Goal: Task Accomplishment & Management: Use online tool/utility

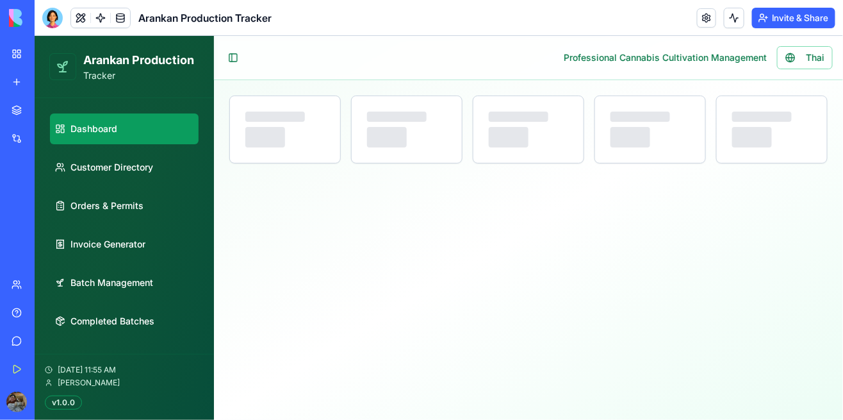
select select "**"
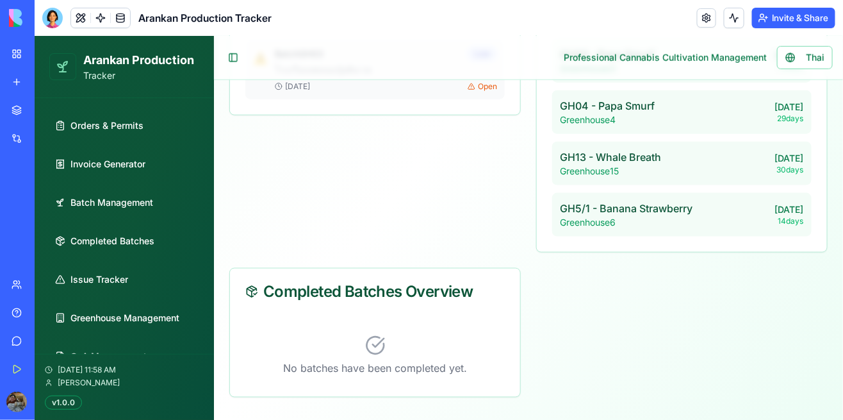
scroll to position [409, 0]
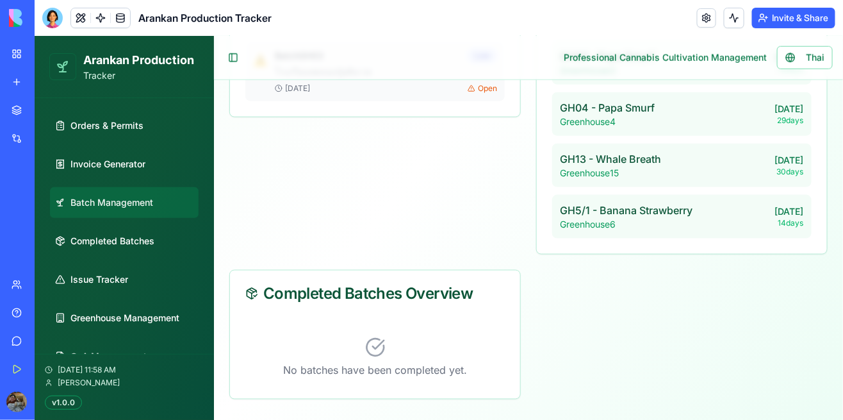
click at [124, 193] on link "Batch Management" at bounding box center [123, 201] width 149 height 31
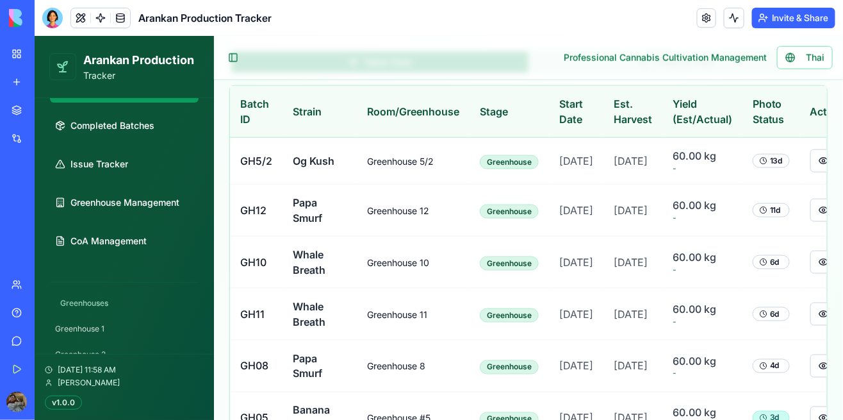
scroll to position [196, 0]
click at [154, 208] on link "Greenhouse Management" at bounding box center [123, 201] width 149 height 31
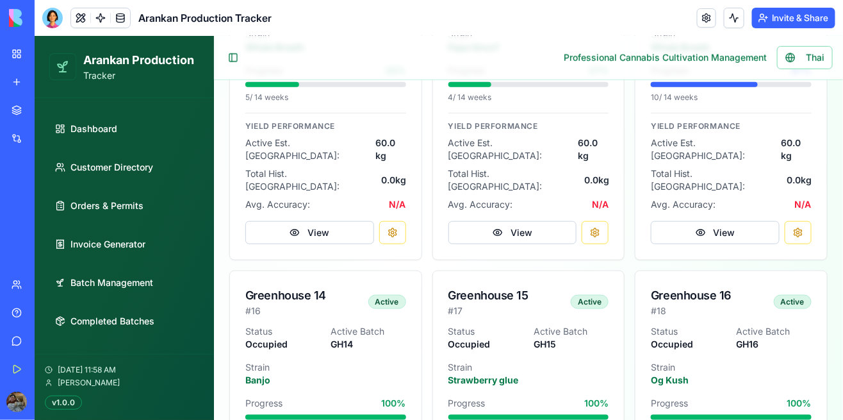
scroll to position [1818, 0]
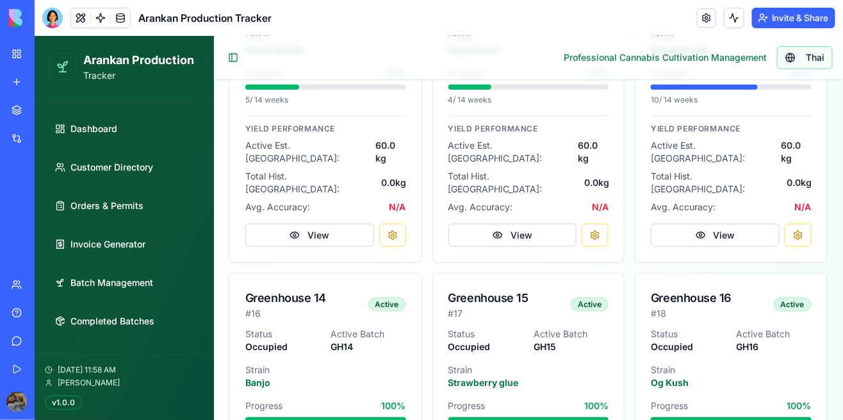
click at [829, 58] on button "Thai" at bounding box center [804, 56] width 56 height 23
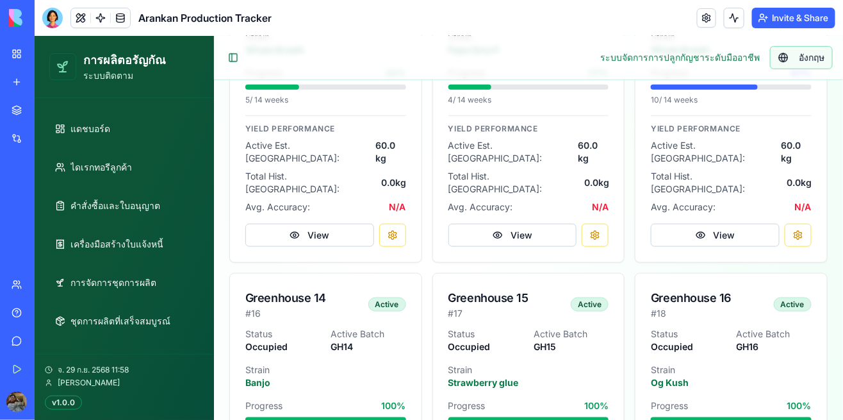
click at [822, 56] on span "อังกฤษ" at bounding box center [811, 57] width 26 height 13
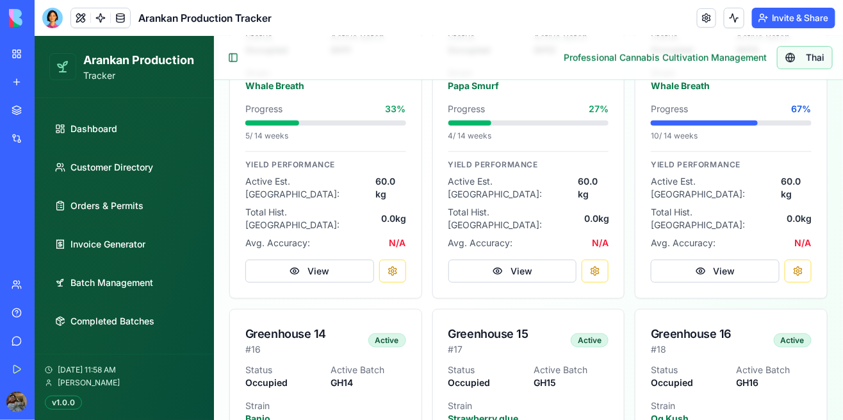
scroll to position [1781, 0]
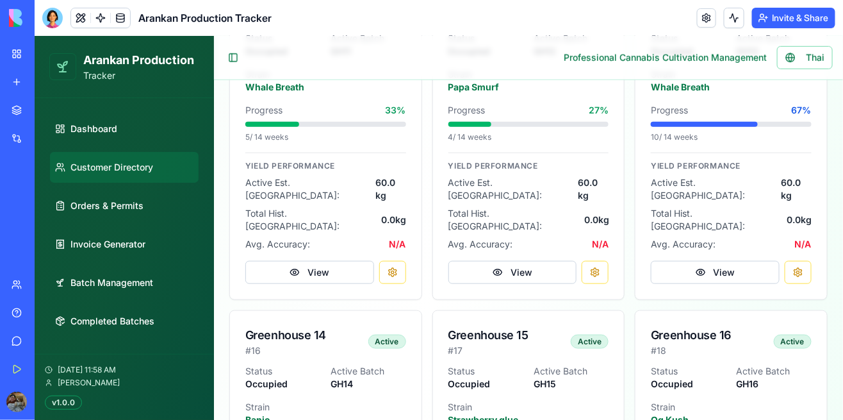
click at [156, 165] on link "Customer Directory" at bounding box center [123, 166] width 149 height 31
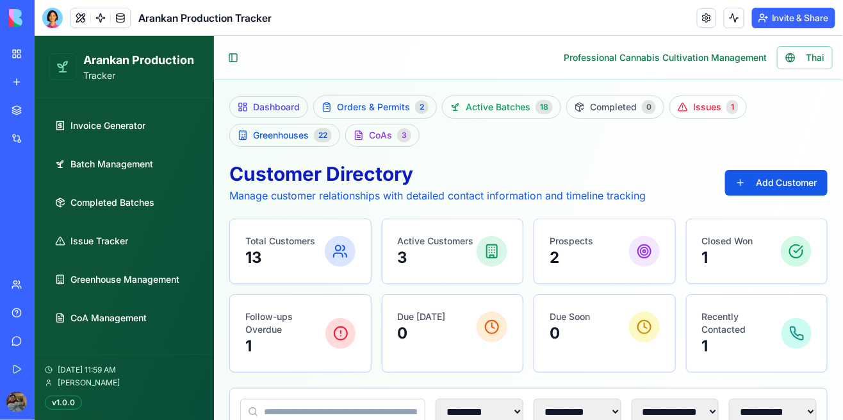
scroll to position [119, 0]
click at [160, 280] on span "Greenhouse Management" at bounding box center [124, 278] width 109 height 13
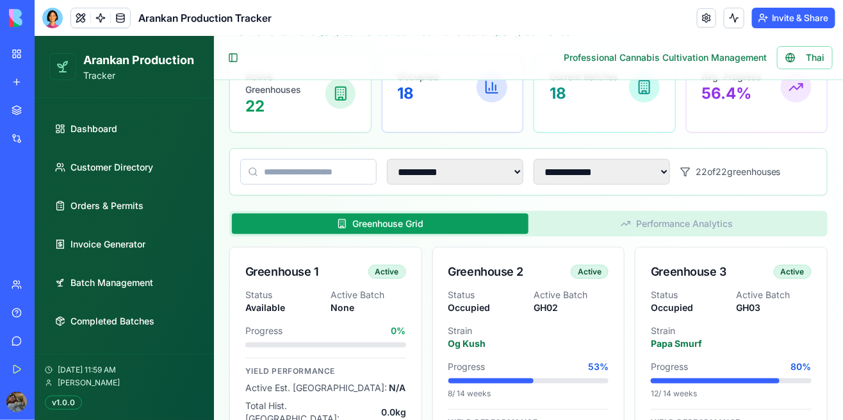
scroll to position [167, 0]
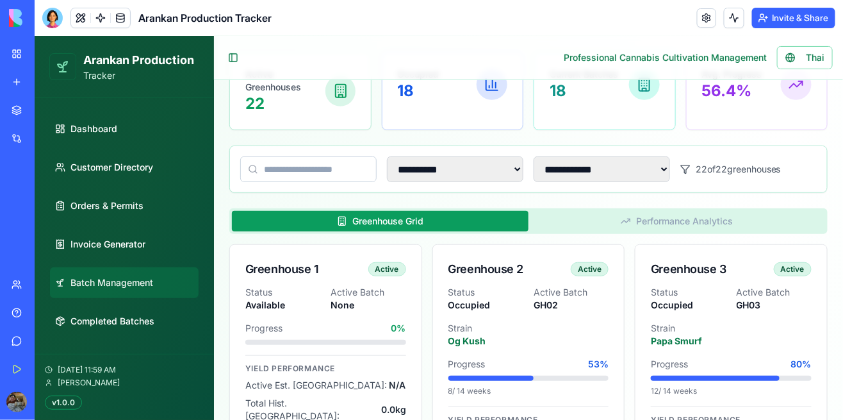
click at [134, 288] on link "Batch Management" at bounding box center [123, 281] width 149 height 31
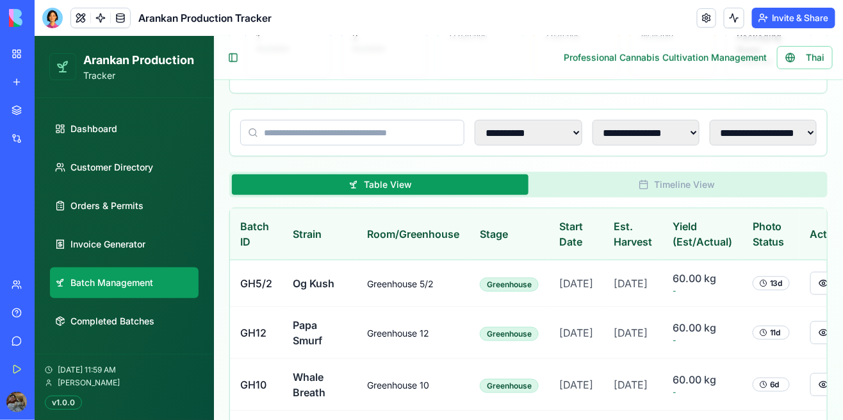
scroll to position [285, 0]
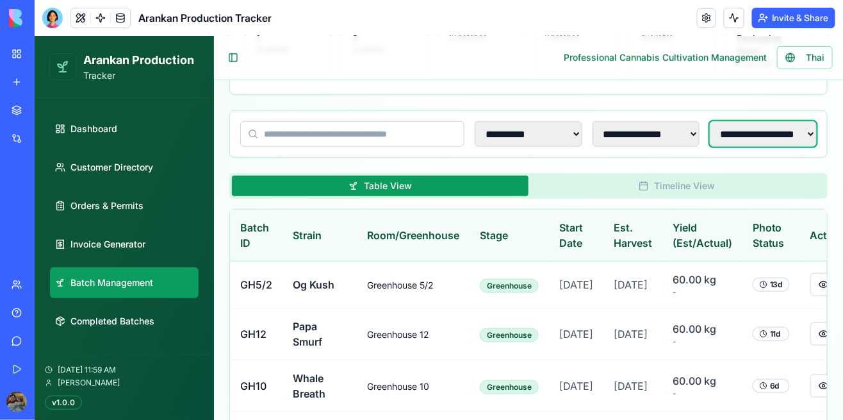
click at [796, 133] on select "**********" at bounding box center [762, 133] width 107 height 26
select select "**********"
click at [710, 120] on select "**********" at bounding box center [762, 133] width 107 height 26
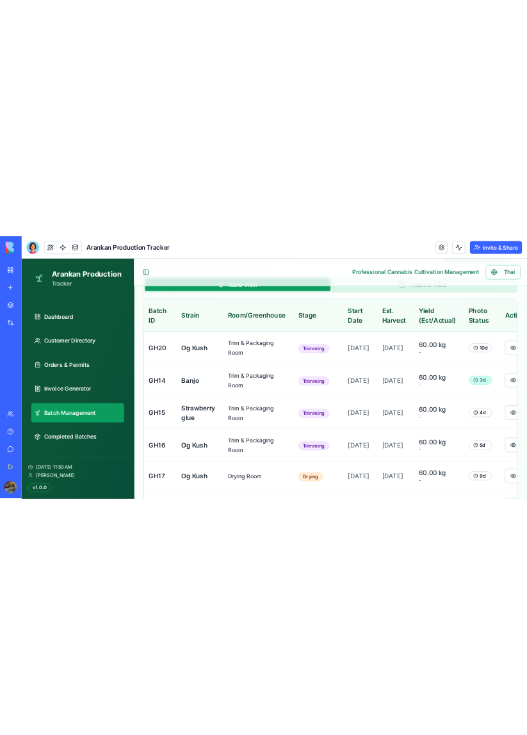
scroll to position [392, 0]
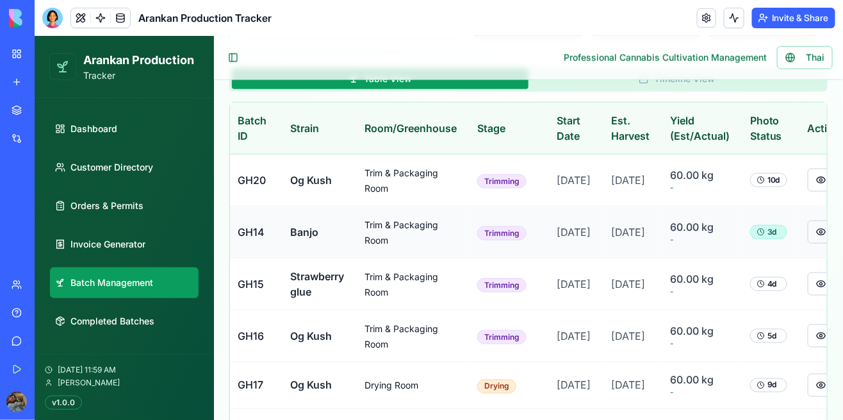
click at [823, 243] on button at bounding box center [820, 231] width 27 height 23
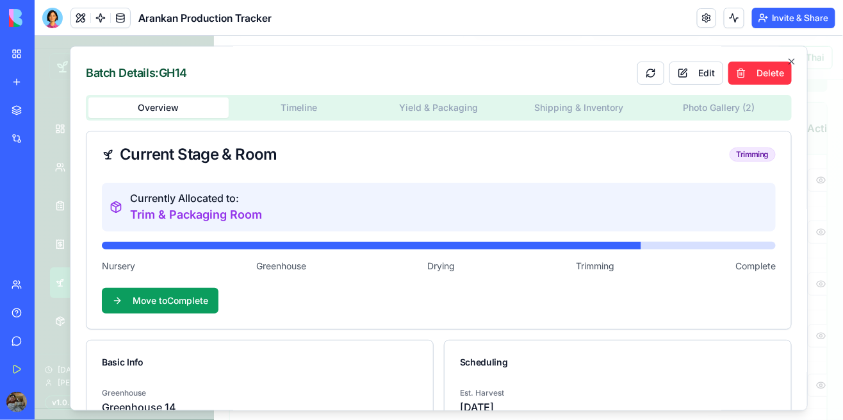
click at [738, 102] on div "Batch Details: GH14 Edit Delete Overview Timeline Yield & Packaging Shipping & …" at bounding box center [438, 227] width 738 height 364
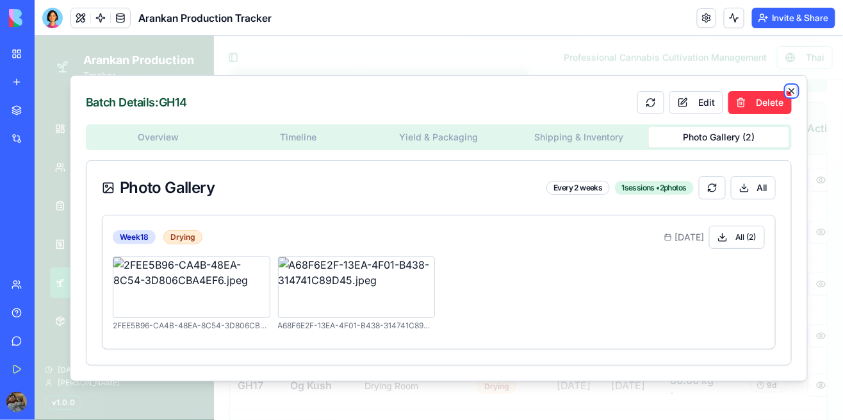
click at [794, 90] on icon "button" at bounding box center [791, 90] width 10 height 10
